Goal: Task Accomplishment & Management: Manage account settings

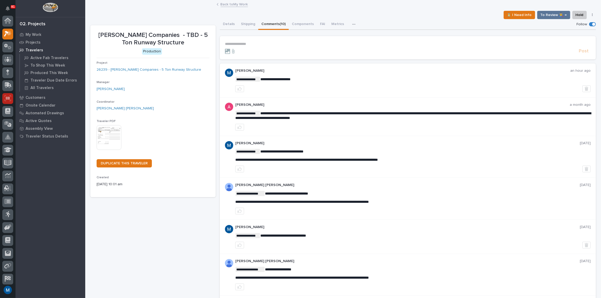
scroll to position [13, 0]
click at [31, 31] on div "My Work" at bounding box center [50, 34] width 67 height 7
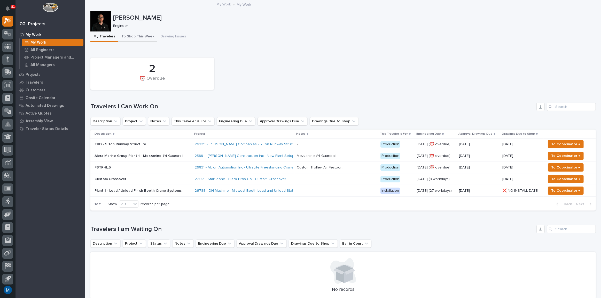
click at [145, 39] on button "To Shop This Week" at bounding box center [137, 36] width 39 height 11
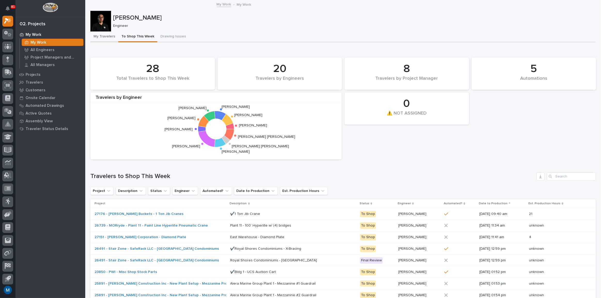
click at [93, 35] on button "My Travelers" at bounding box center [104, 36] width 28 height 11
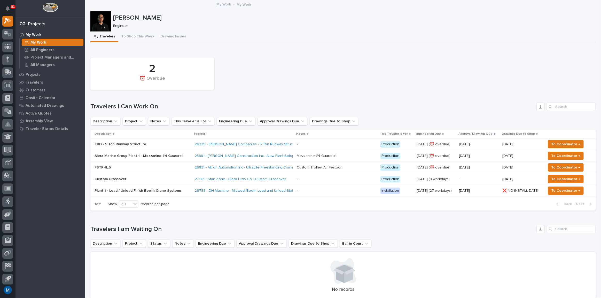
scroll to position [23, 0]
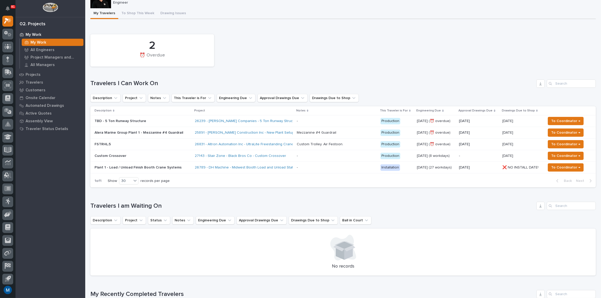
click at [145, 120] on p "TBD - 5 Ton Runway Structure" at bounding box center [139, 121] width 90 height 4
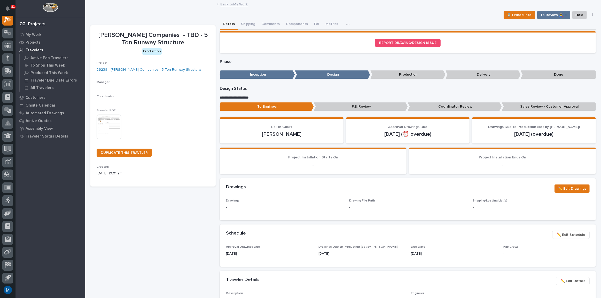
scroll to position [13, 0]
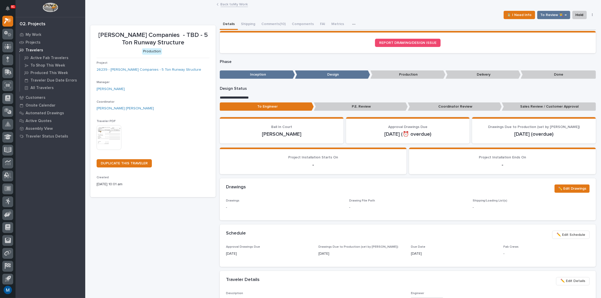
click at [411, 109] on p "Coordinator Review" at bounding box center [455, 106] width 94 height 9
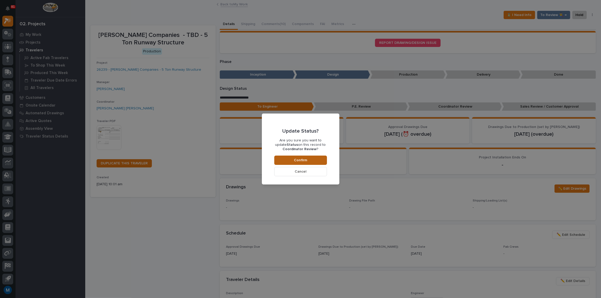
click at [289, 158] on button "Confirm" at bounding box center [300, 160] width 53 height 9
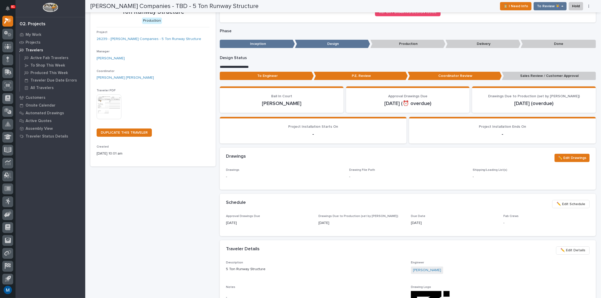
click at [267, 24] on div "Loading... Saving… REPORT DRAWING/DESIGN ISSUE" at bounding box center [408, 13] width 376 height 26
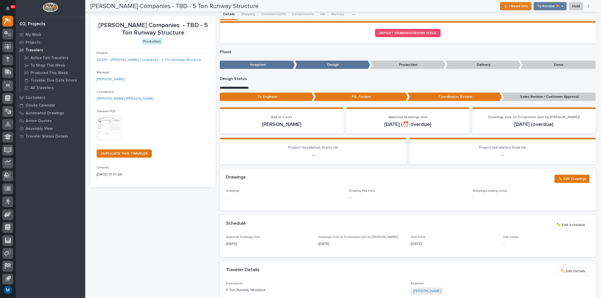
scroll to position [0, 0]
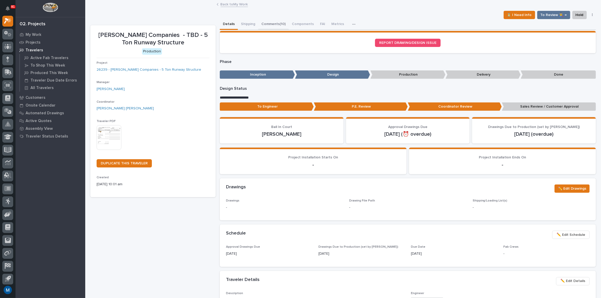
click at [271, 19] on button "Comments (10)" at bounding box center [273, 24] width 30 height 11
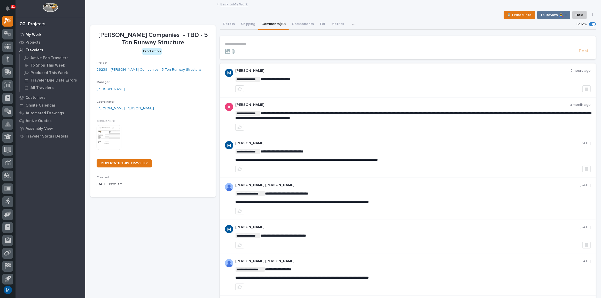
click at [34, 32] on div "My Work" at bounding box center [50, 34] width 67 height 7
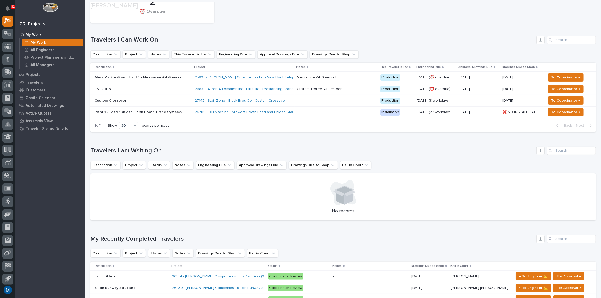
scroll to position [188, 0]
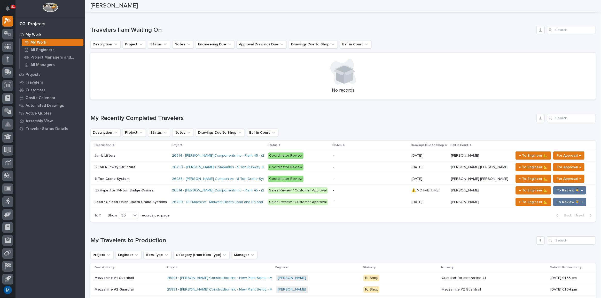
click at [131, 204] on div "Load / Unload Finish Booth Crane Systems Load / Unload Finish Booth Crane Syste…" at bounding box center [131, 202] width 74 height 9
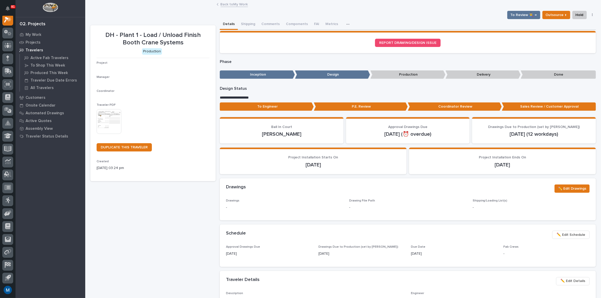
scroll to position [13, 0]
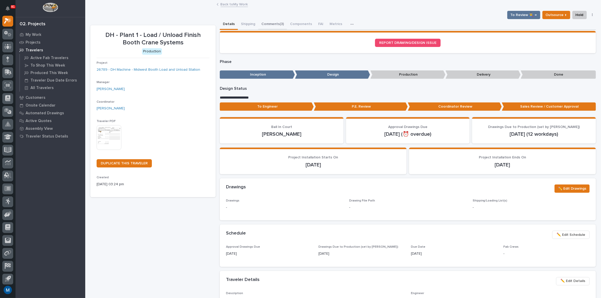
click at [271, 26] on button "Comments (3)" at bounding box center [272, 24] width 29 height 11
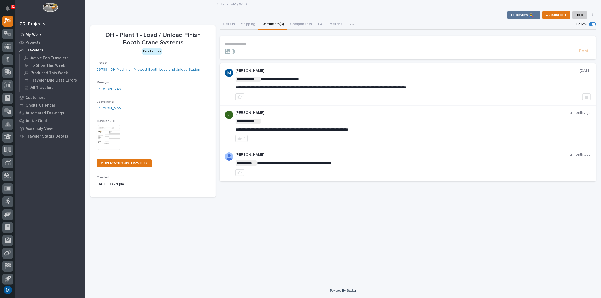
click at [28, 33] on p "My Work" at bounding box center [34, 35] width 16 height 5
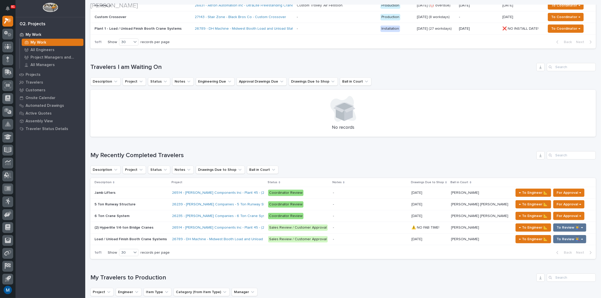
scroll to position [164, 0]
